Goal: Find specific page/section: Find specific page/section

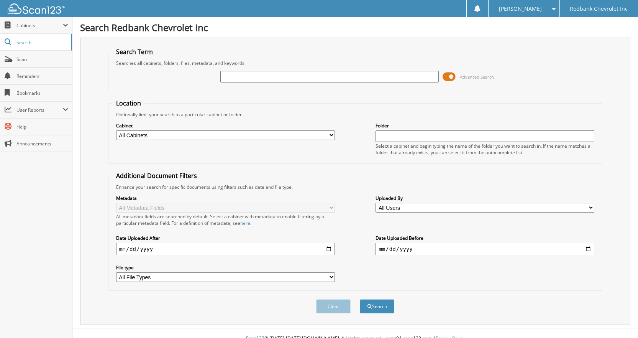
paste input "[US_VEHICLE_IDENTIFICATION_NUMBER]"
type input "[US_VEHICLE_IDENTIFICATION_NUMBER]"
click at [360, 299] on button "Search" at bounding box center [377, 306] width 35 height 14
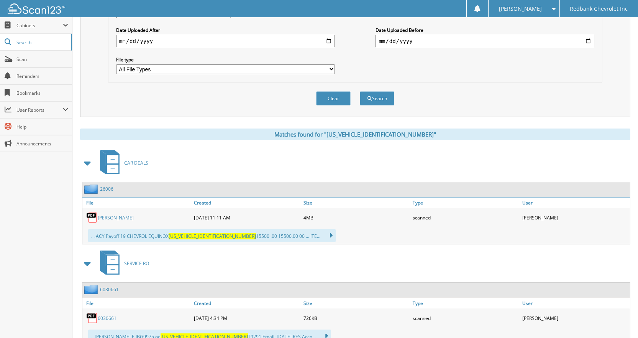
scroll to position [204, 0]
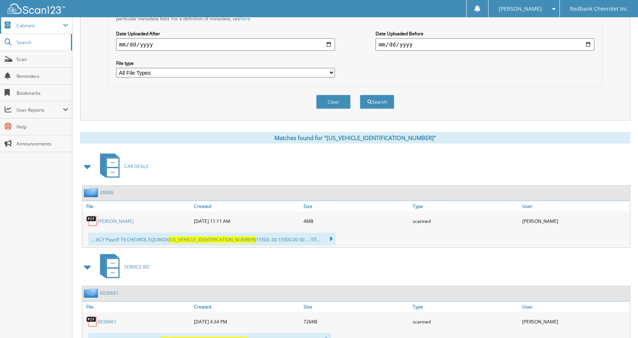
click at [35, 30] on span "Cabinets" at bounding box center [36, 25] width 72 height 16
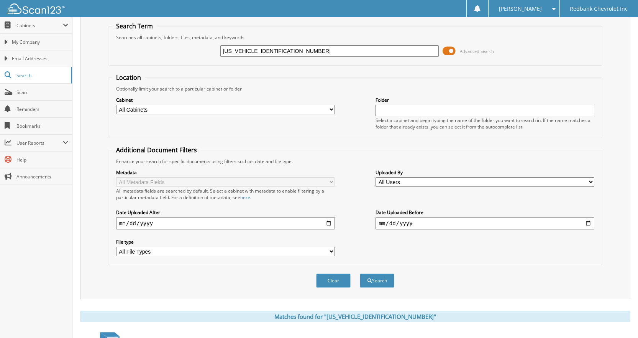
scroll to position [0, 0]
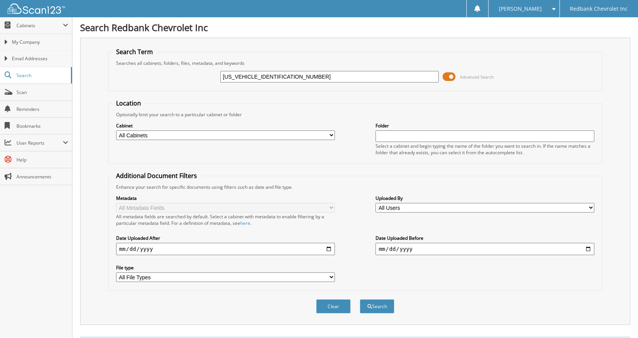
click at [175, 131] on select "All Cabinets CAR DEALS PARTS SERVICE RO Needs Filing" at bounding box center [225, 135] width 219 height 10
select select "40713"
click at [116, 130] on select "All Cabinets CAR DEALS PARTS SERVICE RO Needs Filing" at bounding box center [225, 135] width 219 height 10
click at [352, 130] on div "Cabinet All Cabinets CAR DEALS PARTS SERVICE RO Needs Filing Folder" at bounding box center [355, 139] width 486 height 42
click at [382, 307] on button "Search" at bounding box center [377, 306] width 35 height 14
